Goal: Information Seeking & Learning: Learn about a topic

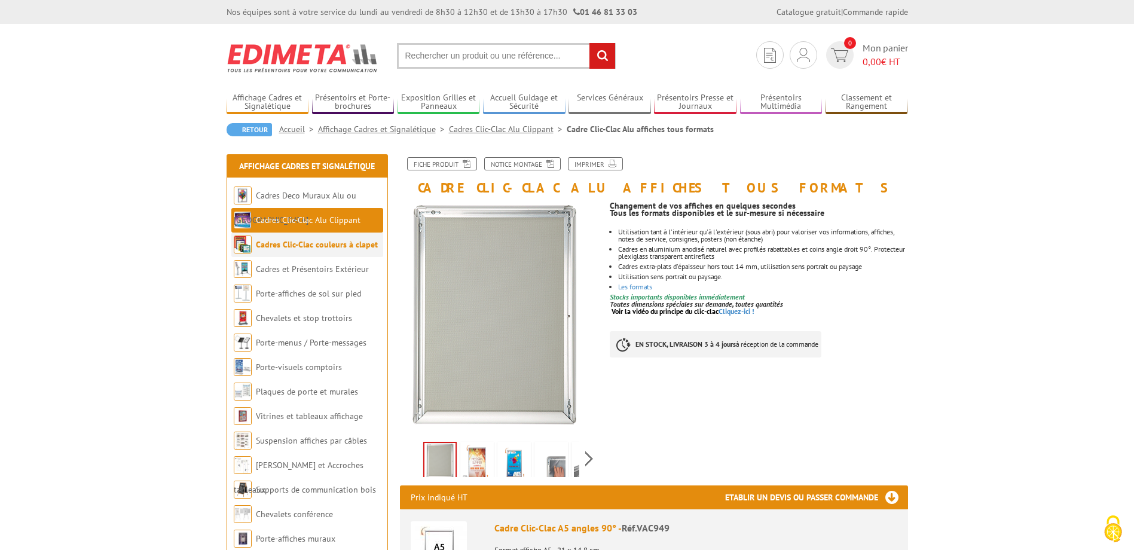
click at [313, 248] on link "Cadres Clic-Clac couleurs à clapet" at bounding box center [317, 244] width 122 height 11
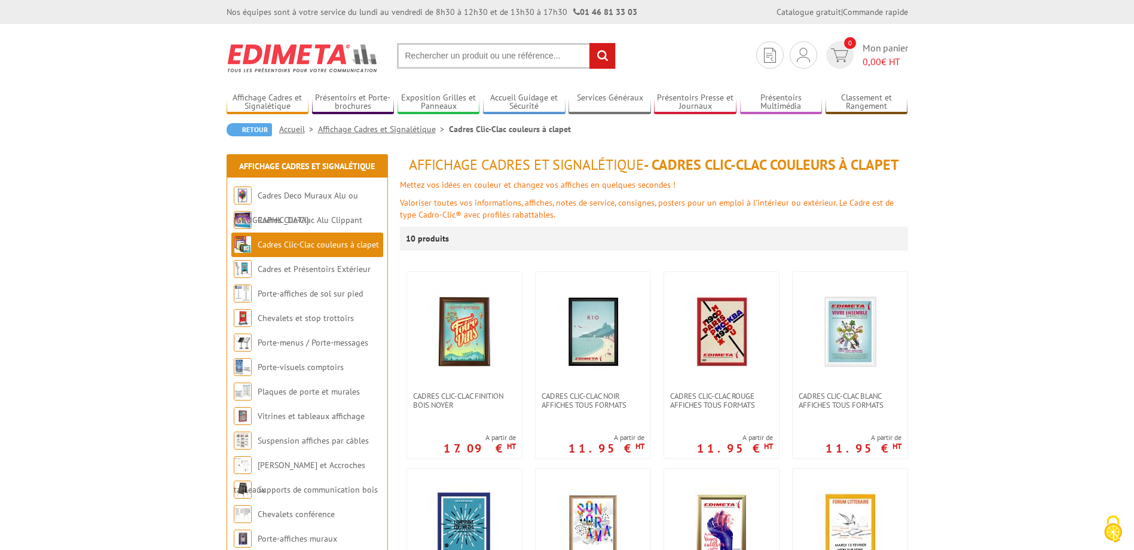
click at [478, 49] on input "text" at bounding box center [506, 56] width 219 height 26
type input "cadre clic clac"
click at [590, 43] on input "rechercher" at bounding box center [603, 56] width 26 height 26
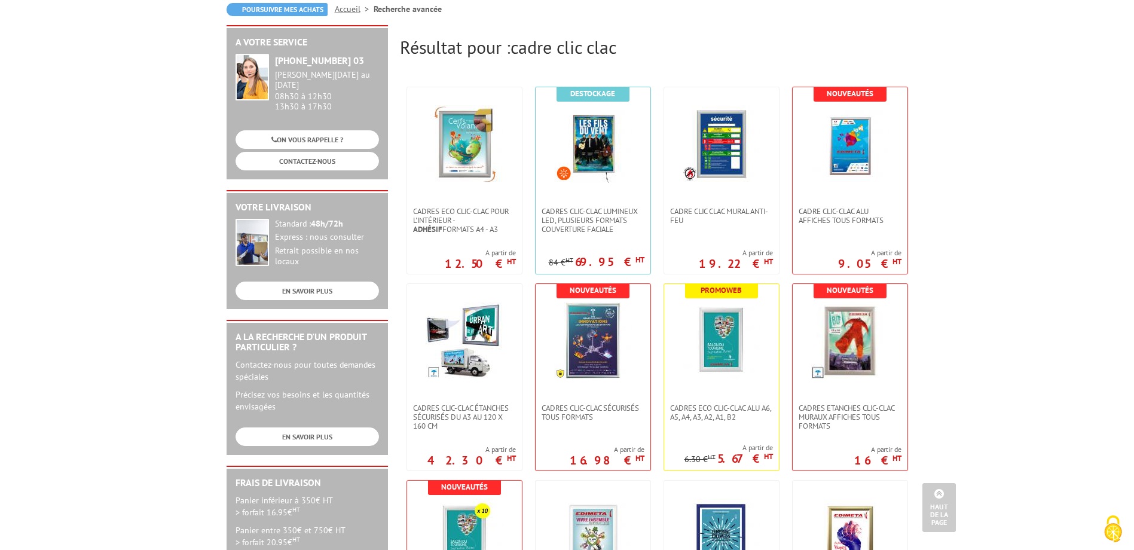
scroll to position [120, 0]
click at [733, 344] on img at bounding box center [722, 342] width 78 height 78
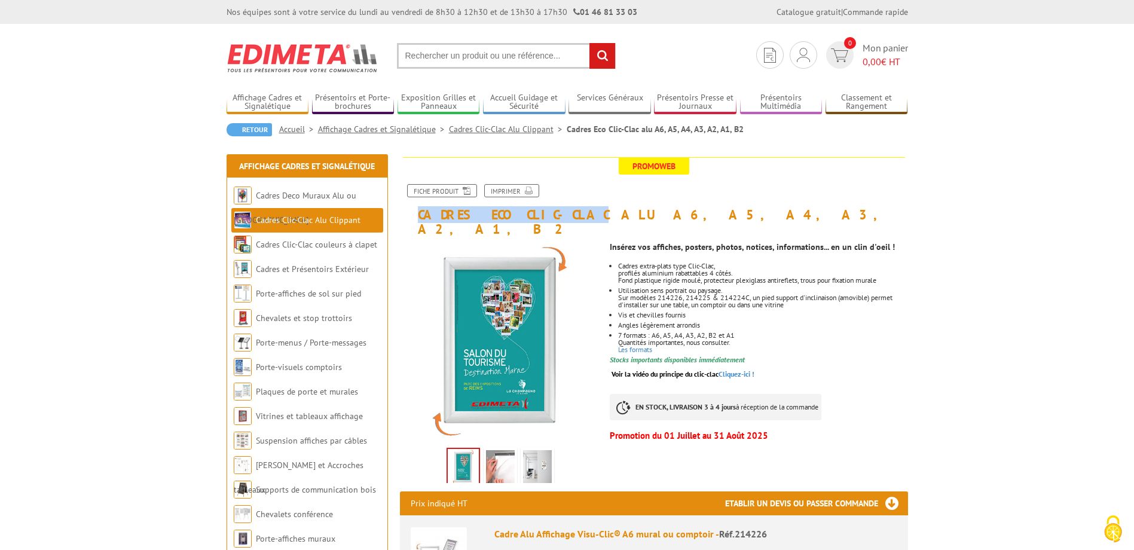
drag, startPoint x: 417, startPoint y: 212, endPoint x: 549, endPoint y: 215, distance: 132.2
click at [549, 215] on h1 "Cadres Eco Clic-Clac alu A6, A5, A4, A3, A2, A1, B2" at bounding box center [654, 196] width 526 height 79
copy h1 "Cadres Eco Clic-Clac"
click at [487, 58] on input "text" at bounding box center [506, 56] width 219 height 26
paste input "Cadres Eco Clic-Clac"
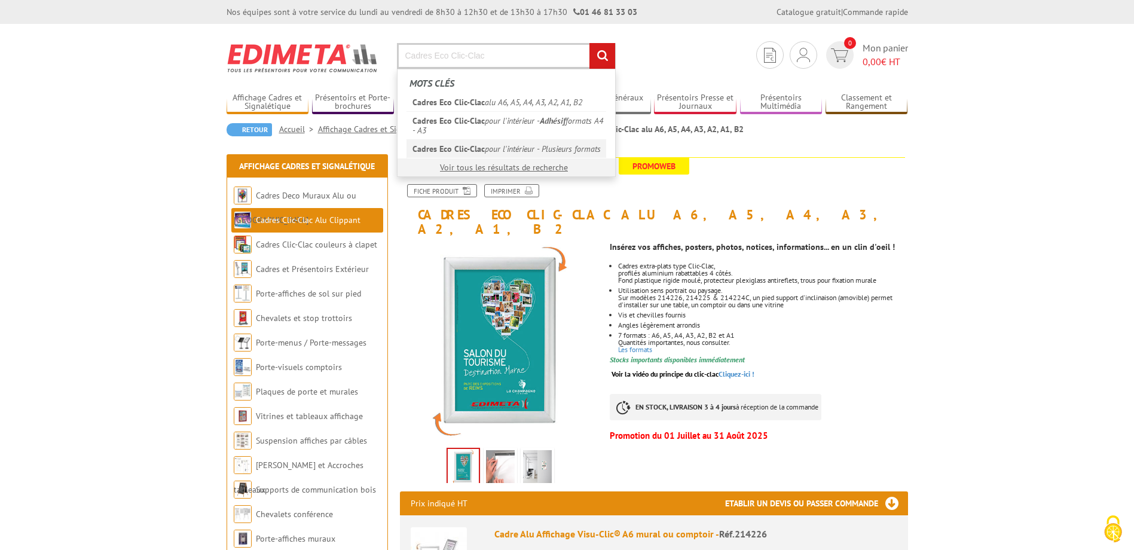
type input "Cadres Eco Clic-Clac"
click at [520, 151] on link "Cadres Eco Clic-Clac pour l'intérieur - Plusieurs formats" at bounding box center [507, 148] width 200 height 19
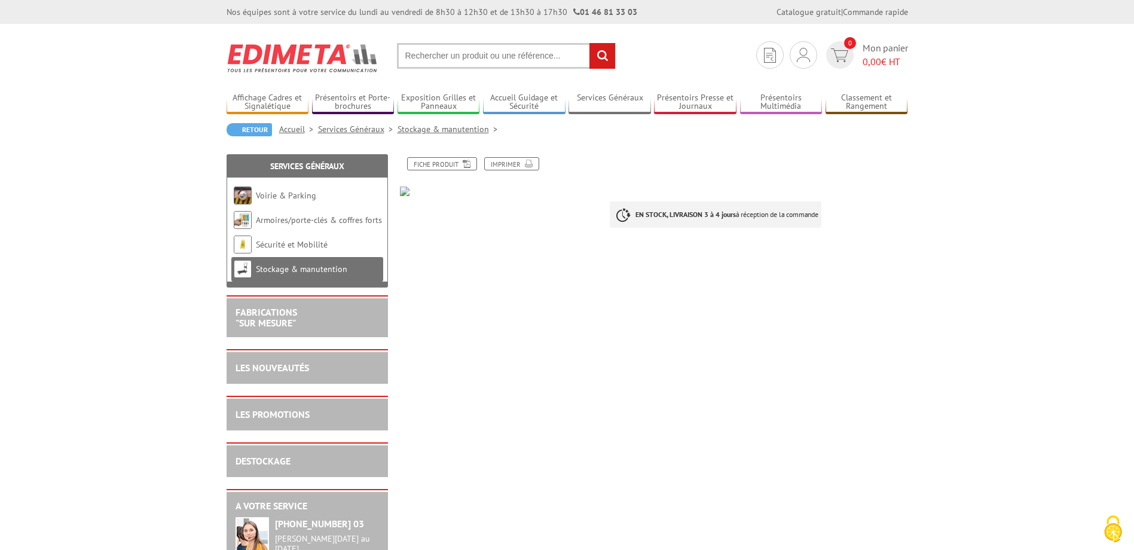
click at [508, 63] on input "text" at bounding box center [506, 56] width 219 height 26
paste input "Cadres Eco Clic-Clac"
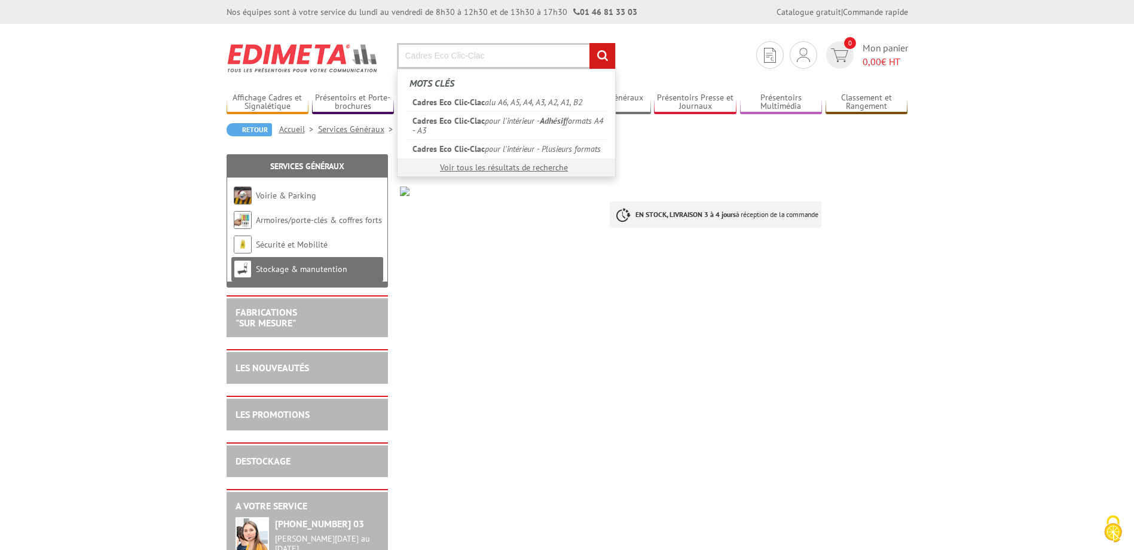
type input "Cadres Eco Clic-Clac"
click at [590, 43] on input "rechercher" at bounding box center [603, 56] width 26 height 26
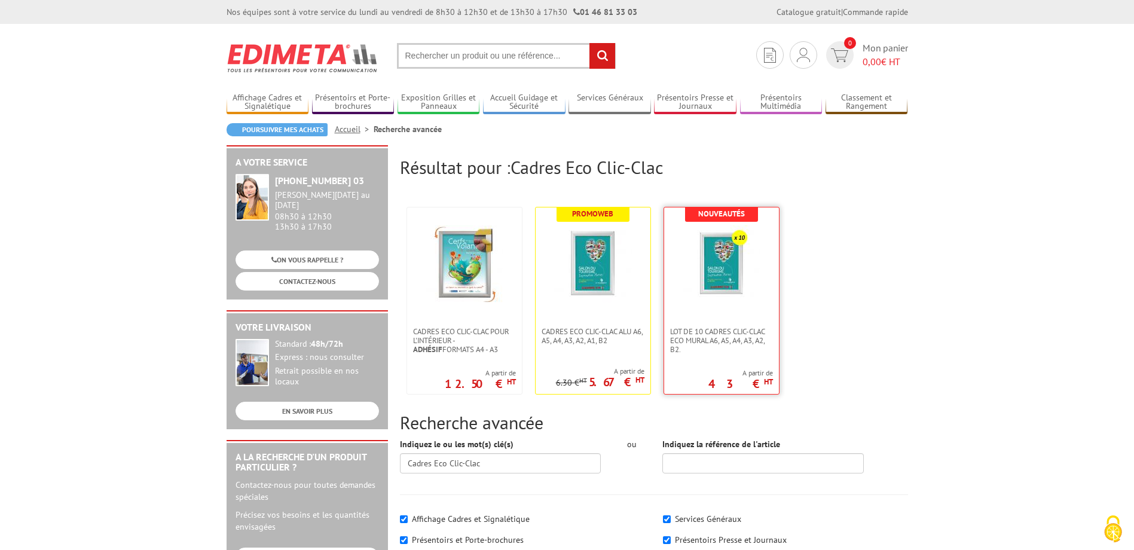
click at [712, 305] on link at bounding box center [721, 267] width 115 height 120
click at [589, 268] on img at bounding box center [593, 264] width 78 height 78
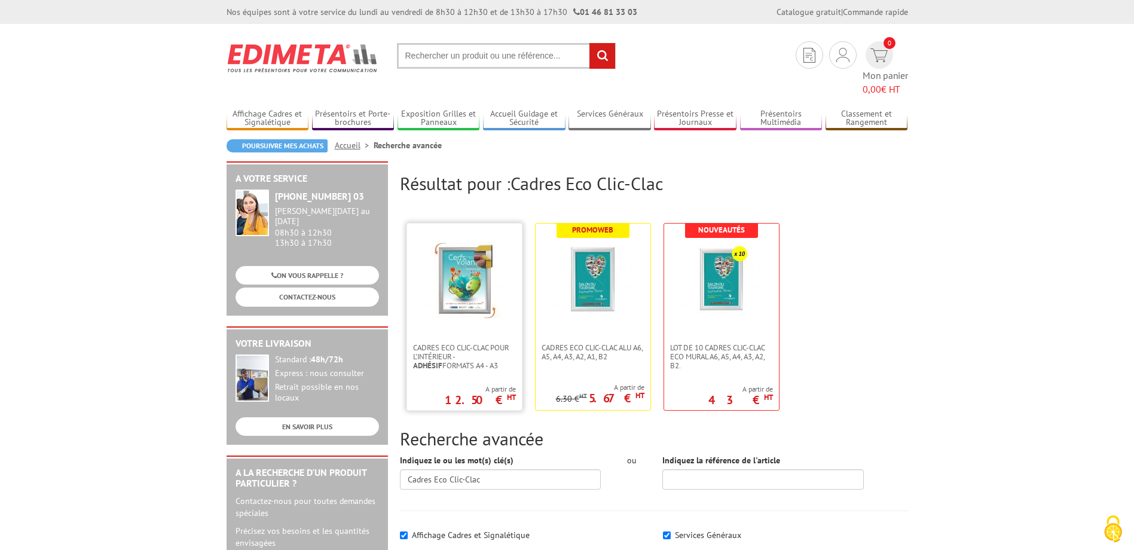
click at [469, 277] on img at bounding box center [465, 281] width 78 height 78
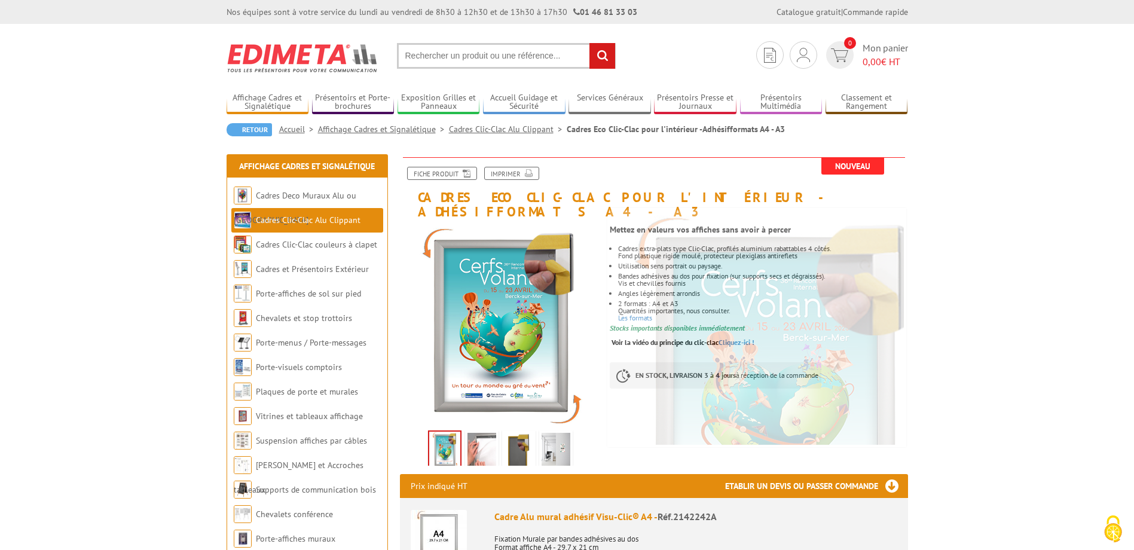
click at [358, 134] on link "Affichage Cadres et Signalétique" at bounding box center [383, 129] width 131 height 11
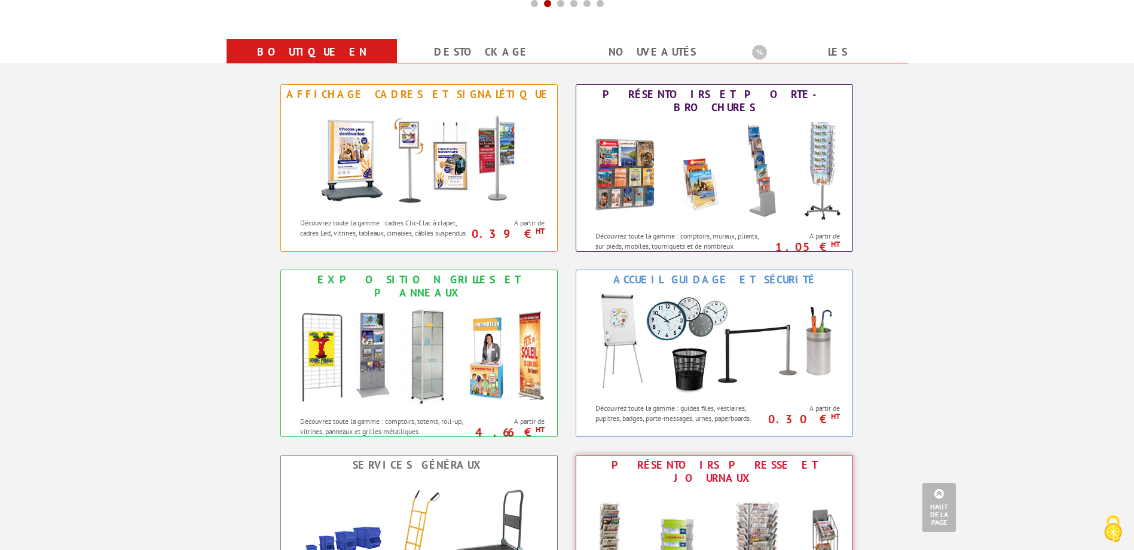
scroll to position [419, 0]
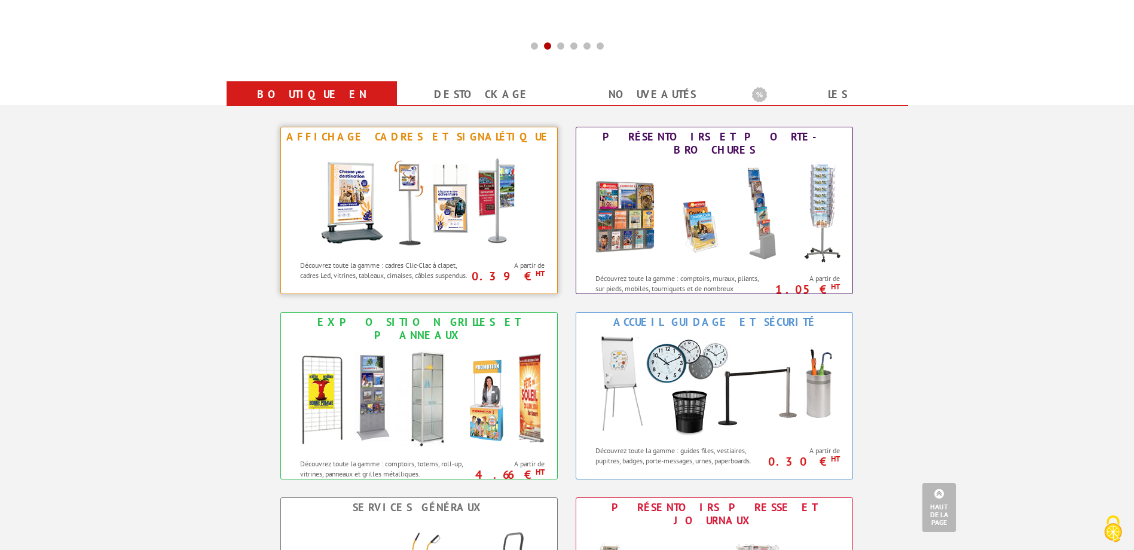
click at [389, 251] on img at bounding box center [419, 200] width 221 height 108
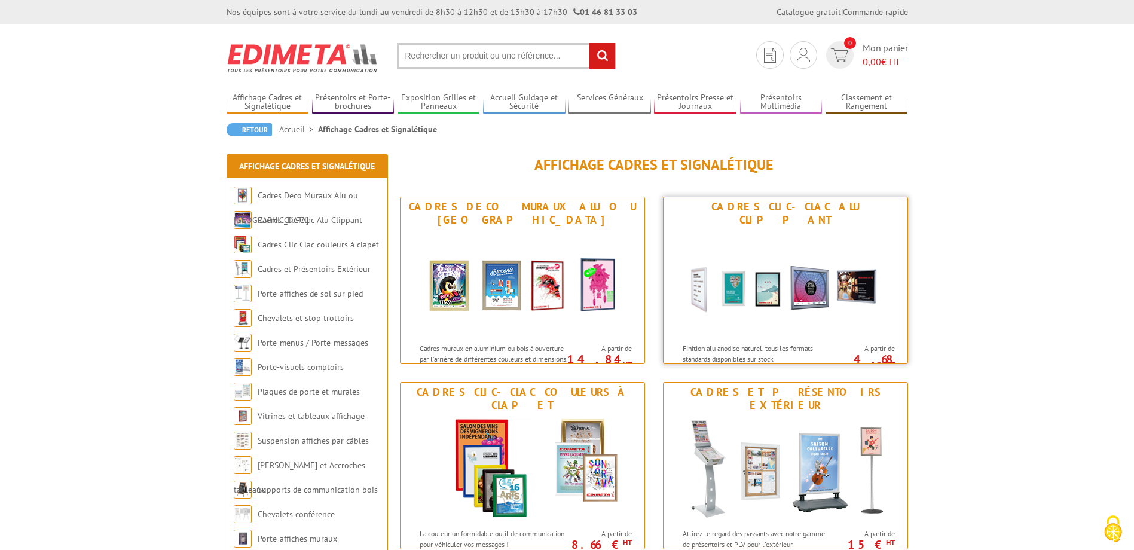
click at [745, 264] on img at bounding box center [785, 284] width 221 height 108
